Goal: Task Accomplishment & Management: Manage account settings

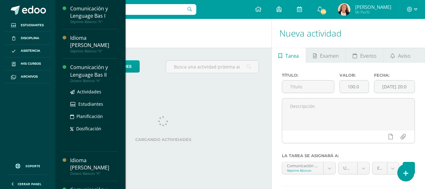
click at [94, 64] on div "Comunicación y Lenguage Bas II" at bounding box center [94, 71] width 48 height 14
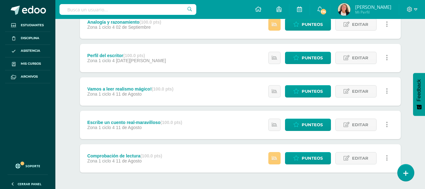
scroll to position [589, 0]
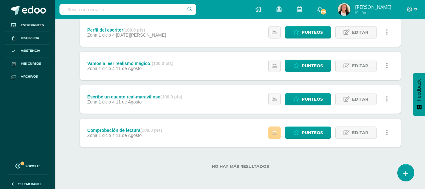
click at [277, 134] on icon at bounding box center [274, 132] width 5 height 5
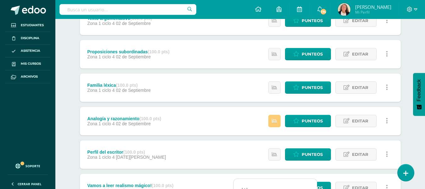
scroll to position [463, 0]
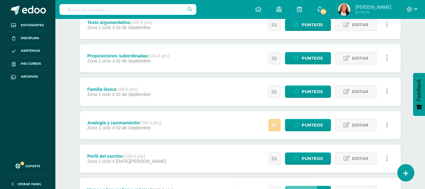
click at [278, 122] on link at bounding box center [274, 125] width 12 height 12
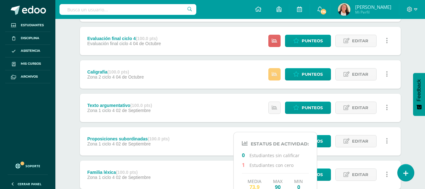
scroll to position [368, 0]
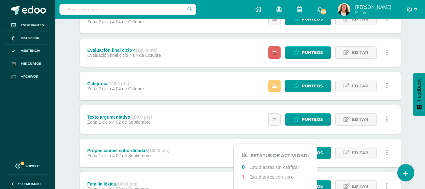
click at [203, 119] on div "Texto argumentativo (100.0 pts) Zona 1 ciclo 4 02 de Septiembre Estatus de Acti…" at bounding box center [240, 119] width 321 height 28
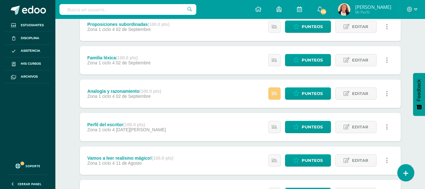
scroll to position [483, 0]
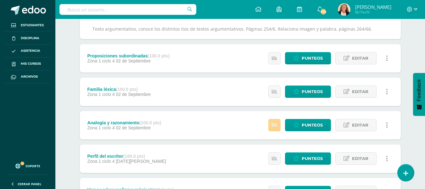
click at [278, 125] on link at bounding box center [274, 125] width 12 height 12
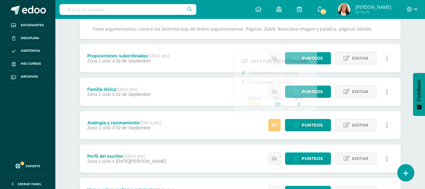
click at [257, 122] on div "Analogía y razonamiento (100.0 pts) Zona 1 ciclo 4 02 de Septiembre Punteos Edi…" at bounding box center [240, 125] width 321 height 28
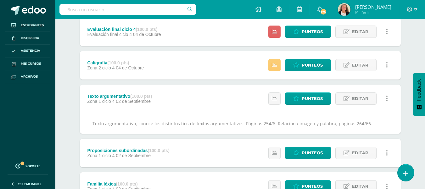
scroll to position [358, 0]
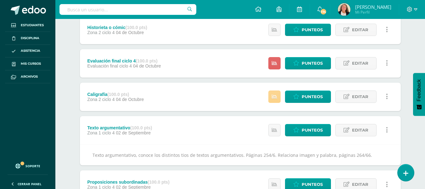
click at [277, 98] on icon at bounding box center [274, 96] width 5 height 5
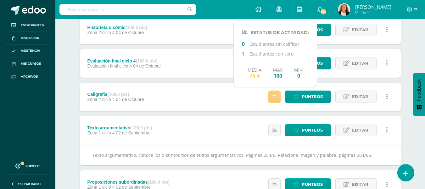
click at [252, 98] on div "Caligrafía (100.0 pts) Zona 2 ciclo 4 04 de Octubre Punteos Editar Historial de…" at bounding box center [240, 96] width 321 height 28
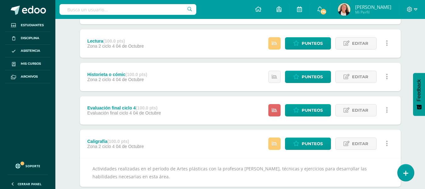
scroll to position [295, 0]
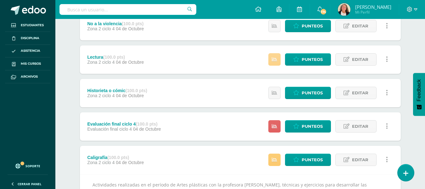
click at [276, 57] on icon at bounding box center [274, 59] width 5 height 5
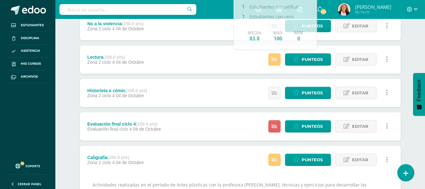
click at [254, 59] on div "Lectura (100.0 pts) Zona 2 ciclo 4 04 de Octubre Punteos Editar Historial de ac…" at bounding box center [240, 59] width 321 height 28
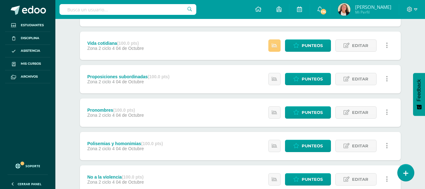
scroll to position [137, 0]
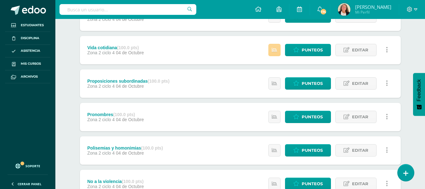
click at [278, 50] on link at bounding box center [274, 50] width 12 height 12
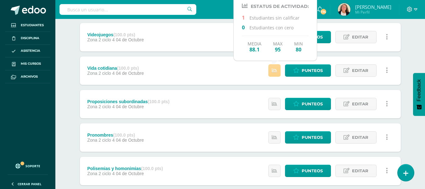
scroll to position [106, 0]
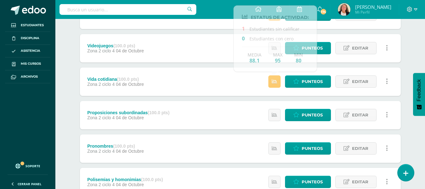
click at [251, 82] on div "Vida cotidiana (100.0 pts) Zona 2 ciclo 4 04 de Octubre Punteos Editar Historia…" at bounding box center [240, 81] width 321 height 28
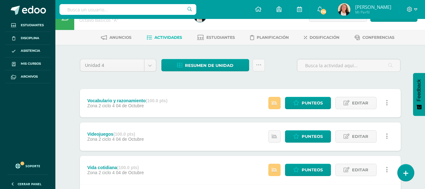
scroll to position [11, 0]
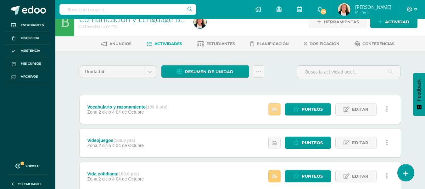
click at [274, 107] on icon at bounding box center [274, 108] width 5 height 5
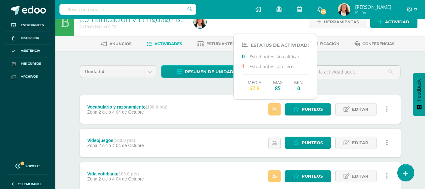
click at [248, 138] on div "Videojuegos (100.0 pts) Zona 2 ciclo 4 04 de Octubre Estatus de Actividad: 0 Es…" at bounding box center [240, 142] width 321 height 28
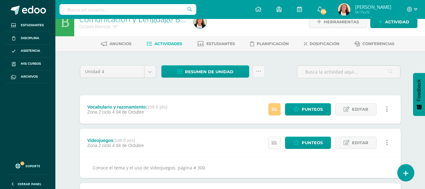
click at [276, 144] on icon at bounding box center [274, 142] width 5 height 5
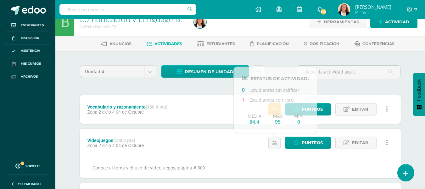
click at [260, 146] on div "Punteos Editar Historial de actividad Eliminar Historial de actividad ¿Estás se…" at bounding box center [330, 142] width 142 height 28
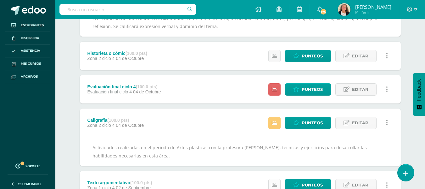
scroll to position [358, 0]
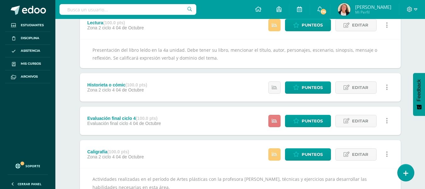
click at [275, 122] on icon at bounding box center [274, 120] width 5 height 5
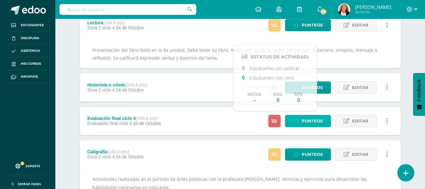
click at [309, 121] on span "Punteos" at bounding box center [312, 121] width 21 height 12
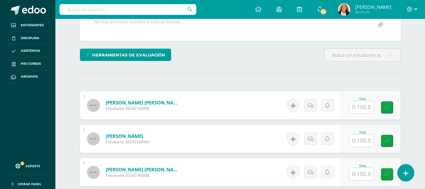
scroll to position [134, 0]
click at [359, 111] on input "text" at bounding box center [361, 106] width 25 height 12
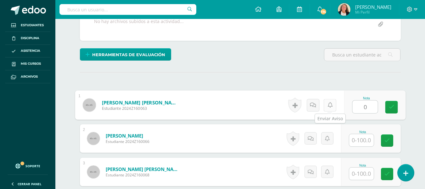
type input "0."
click at [394, 107] on icon at bounding box center [392, 106] width 6 height 5
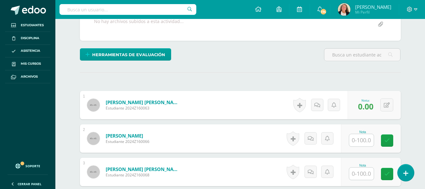
click at [366, 142] on input "text" at bounding box center [361, 140] width 25 height 12
type input "87"
click at [388, 138] on link at bounding box center [391, 140] width 13 height 13
click at [364, 177] on input "text" at bounding box center [361, 173] width 25 height 12
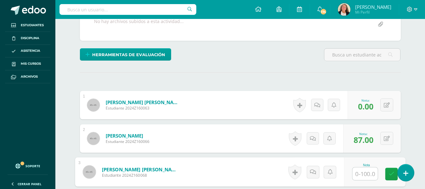
click at [360, 175] on input "text" at bounding box center [365, 173] width 25 height 13
type input "95"
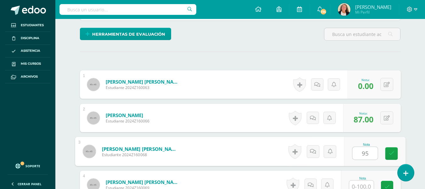
scroll to position [166, 0]
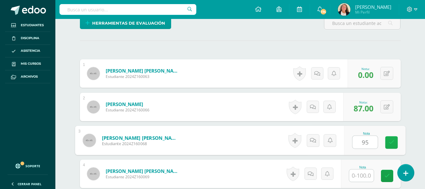
click at [389, 141] on icon at bounding box center [392, 141] width 6 height 5
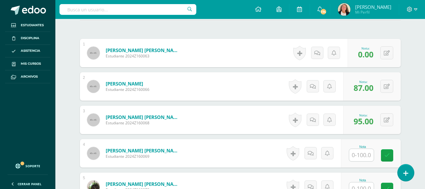
scroll to position [197, 0]
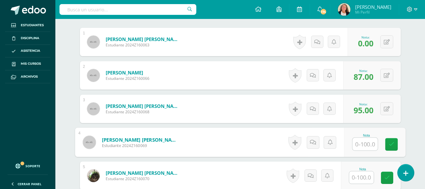
click at [362, 145] on input "text" at bounding box center [365, 144] width 25 height 13
click at [365, 144] on input "text" at bounding box center [365, 144] width 25 height 13
type input "89"
click at [393, 142] on icon at bounding box center [392, 143] width 6 height 5
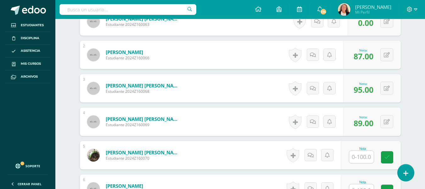
scroll to position [229, 0]
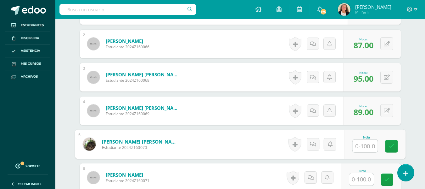
click at [362, 144] on input "text" at bounding box center [365, 145] width 25 height 13
type input "94"
click at [394, 146] on icon at bounding box center [392, 145] width 6 height 5
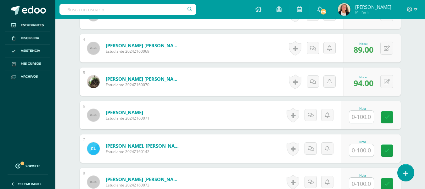
scroll to position [291, 0]
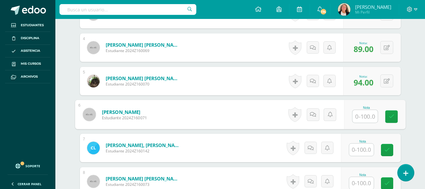
click at [361, 118] on input "text" at bounding box center [365, 116] width 25 height 13
type input "90"
click at [394, 119] on link at bounding box center [391, 116] width 13 height 13
click at [360, 147] on input "text" at bounding box center [361, 149] width 25 height 12
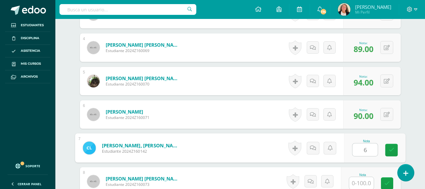
type input "60"
click at [392, 149] on icon at bounding box center [392, 149] width 6 height 5
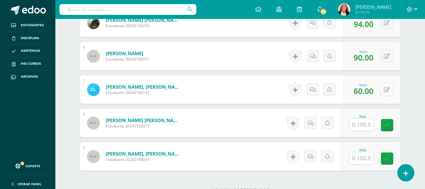
scroll to position [354, 0]
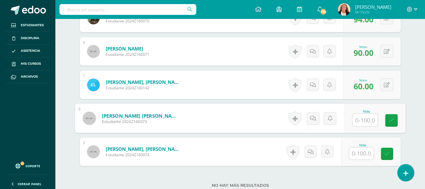
click at [364, 121] on input "text" at bounding box center [365, 120] width 25 height 13
type input "95"
click at [393, 122] on icon at bounding box center [392, 119] width 6 height 5
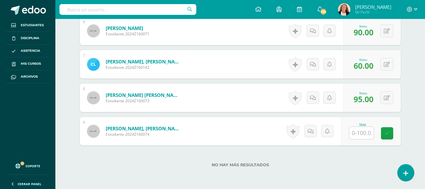
scroll to position [386, 0]
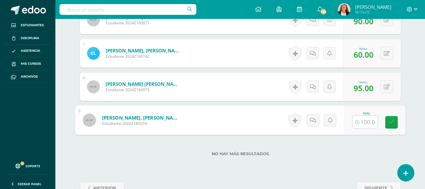
click at [359, 123] on input "text" at bounding box center [365, 122] width 25 height 13
type input "89"
click at [391, 120] on icon at bounding box center [392, 121] width 6 height 5
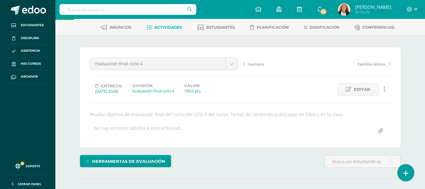
scroll to position [0, 0]
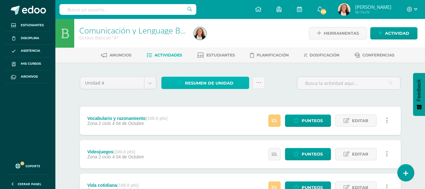
click at [203, 82] on span "Resumen de unidad" at bounding box center [209, 83] width 48 height 12
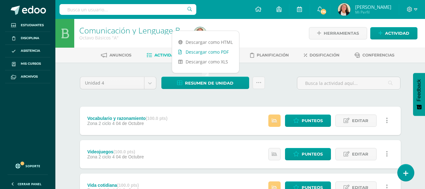
click at [216, 49] on link "Descargar como PDF" at bounding box center [205, 52] width 67 height 10
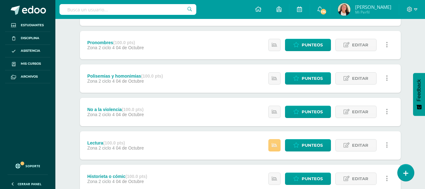
scroll to position [220, 0]
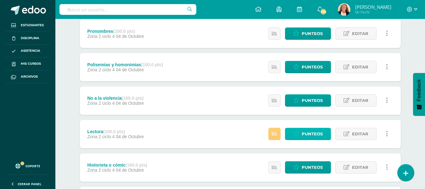
click at [315, 133] on span "Punteos" at bounding box center [312, 134] width 21 height 12
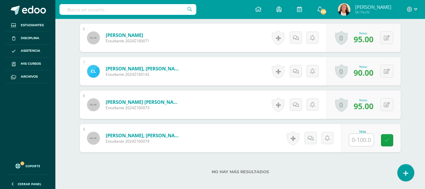
scroll to position [410, 0]
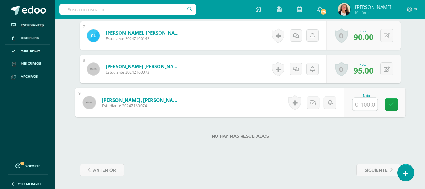
click at [361, 103] on input "text" at bounding box center [365, 104] width 25 height 13
type input "90"
click at [392, 105] on icon at bounding box center [392, 104] width 6 height 5
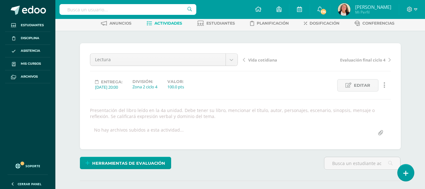
scroll to position [0, 0]
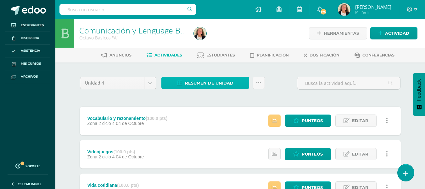
click at [211, 83] on span "Resumen de unidad" at bounding box center [209, 83] width 48 height 12
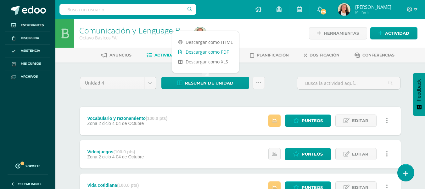
click at [213, 53] on link "Descargar como PDF" at bounding box center [205, 52] width 67 height 10
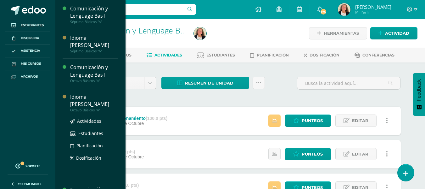
click at [103, 93] on div "Idioma [PERSON_NAME]" at bounding box center [94, 100] width 48 height 14
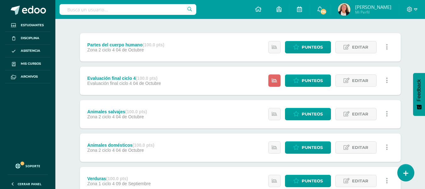
scroll to position [62, 0]
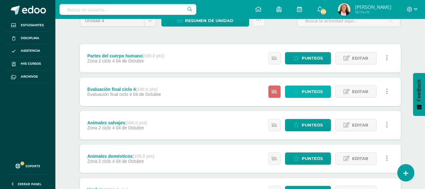
click at [318, 89] on span "Punteos" at bounding box center [312, 92] width 21 height 12
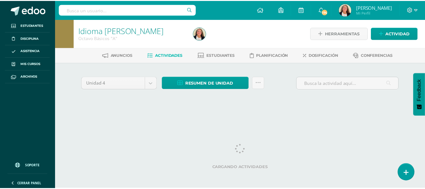
scroll to position [0, 2]
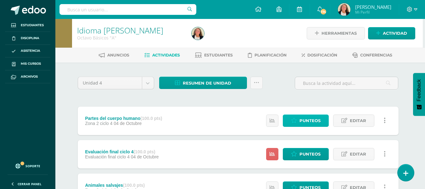
click at [318, 121] on span "Punteos" at bounding box center [310, 121] width 21 height 12
click at [315, 151] on span "Punteos" at bounding box center [310, 154] width 21 height 12
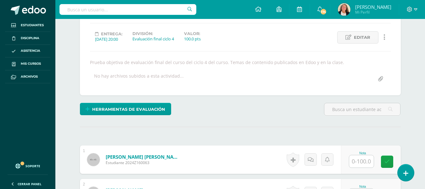
scroll to position [104, 0]
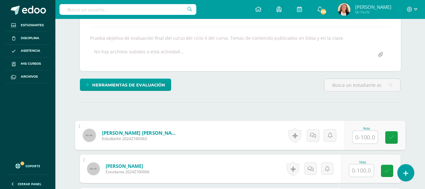
click at [359, 137] on input "text" at bounding box center [365, 137] width 25 height 13
type input "0"
drag, startPoint x: 392, startPoint y: 136, endPoint x: 385, endPoint y: 150, distance: 15.9
click at [392, 136] on icon at bounding box center [392, 136] width 6 height 5
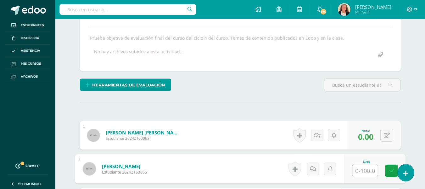
click at [362, 170] on input "text" at bounding box center [365, 170] width 25 height 13
type input "87"
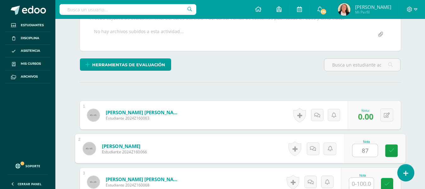
scroll to position [135, 0]
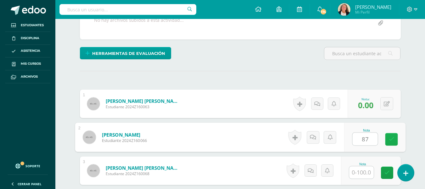
click at [393, 140] on icon at bounding box center [392, 138] width 6 height 5
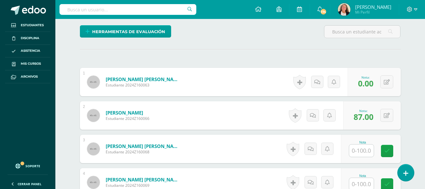
scroll to position [198, 0]
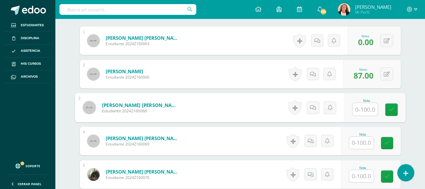
click at [360, 104] on input "text" at bounding box center [365, 109] width 25 height 13
type input "95"
click at [392, 110] on icon at bounding box center [392, 109] width 6 height 5
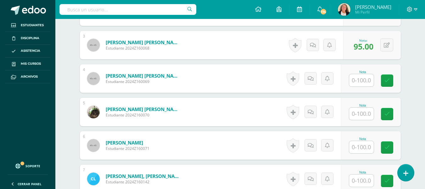
scroll to position [261, 0]
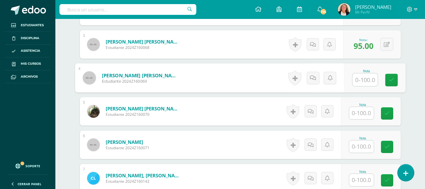
click at [359, 76] on input "text" at bounding box center [365, 79] width 25 height 13
type input "89"
click at [390, 77] on icon at bounding box center [392, 79] width 6 height 5
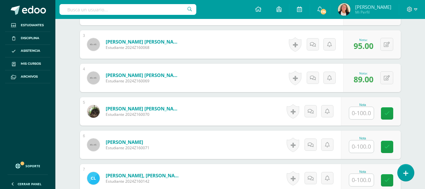
click at [359, 116] on input "text" at bounding box center [361, 113] width 25 height 12
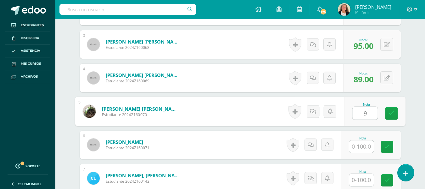
type input "94"
click at [391, 114] on icon at bounding box center [392, 112] width 6 height 5
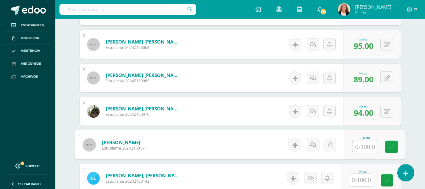
click at [363, 150] on input "text" at bounding box center [365, 146] width 25 height 13
type input "90"
click at [392, 143] on link at bounding box center [391, 146] width 13 height 13
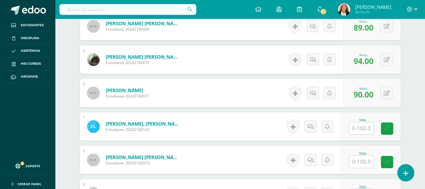
scroll to position [324, 0]
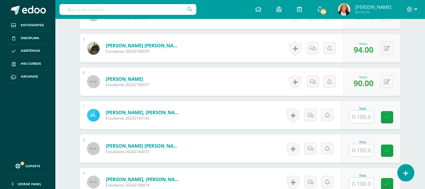
click at [357, 117] on input "text" at bounding box center [361, 116] width 25 height 12
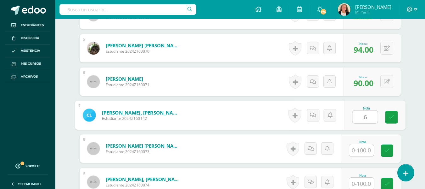
type input "60"
click at [390, 117] on icon at bounding box center [392, 116] width 6 height 5
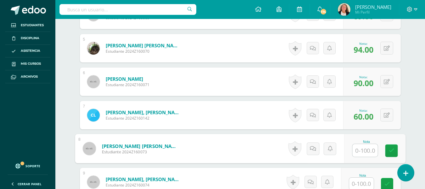
click at [361, 150] on input "text" at bounding box center [365, 150] width 25 height 13
type input "95"
click at [392, 150] on icon at bounding box center [392, 150] width 6 height 5
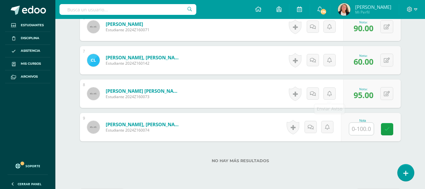
scroll to position [404, 0]
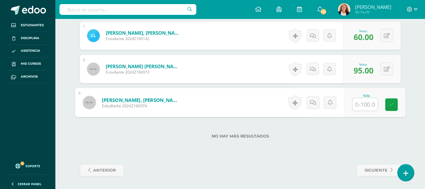
click at [361, 103] on input "text" at bounding box center [365, 104] width 25 height 13
type input "89"
click at [394, 104] on icon at bounding box center [392, 104] width 6 height 5
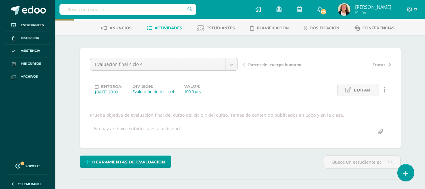
scroll to position [0, 0]
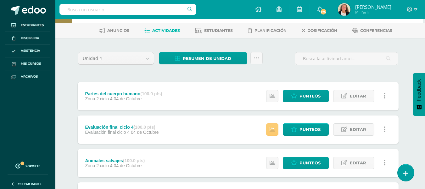
scroll to position [0, 2]
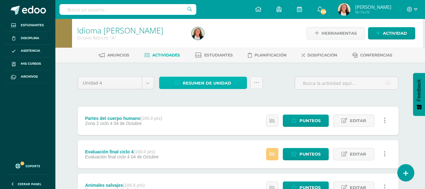
click at [204, 81] on span "Resumen de unidad" at bounding box center [207, 83] width 48 height 12
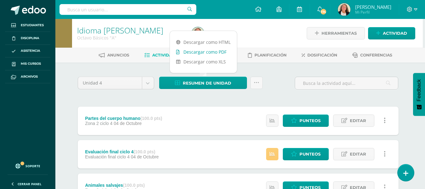
click at [203, 52] on link "Descargar como PDF" at bounding box center [203, 52] width 67 height 10
